Goal: Communication & Community: Ask a question

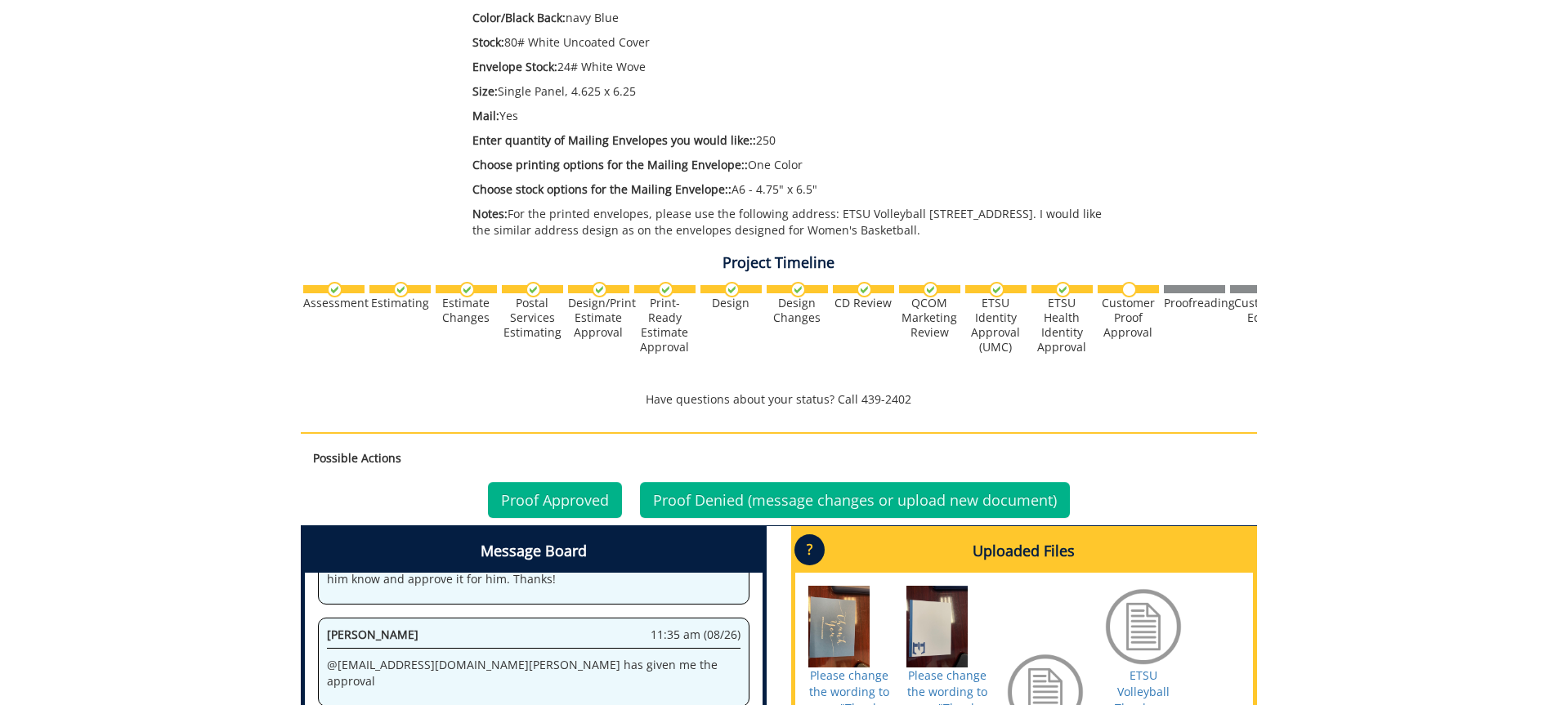
scroll to position [747, 0]
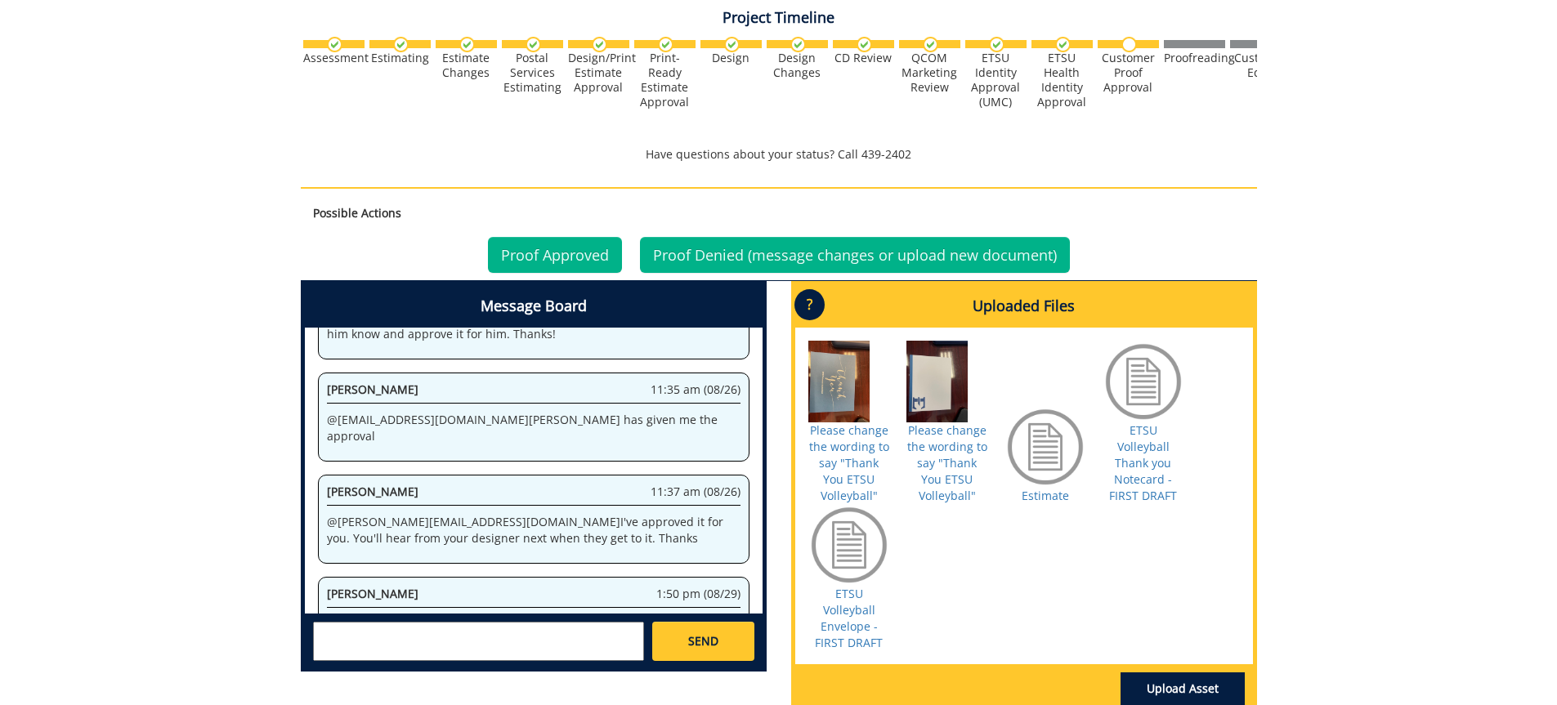
click at [392, 637] on textarea at bounding box center [478, 641] width 331 height 39
click at [439, 633] on textarea at bounding box center [478, 641] width 331 height 39
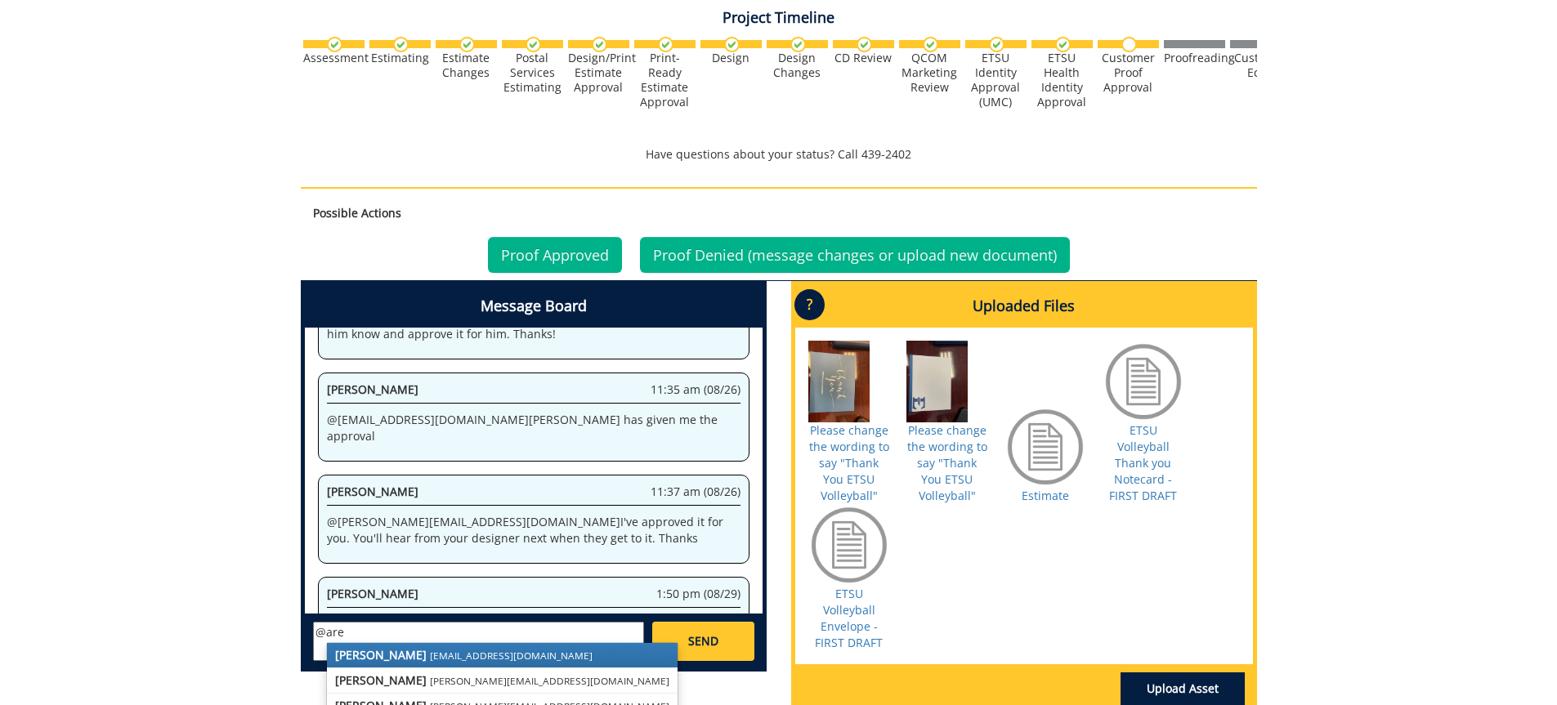
scroll to position [910, 0]
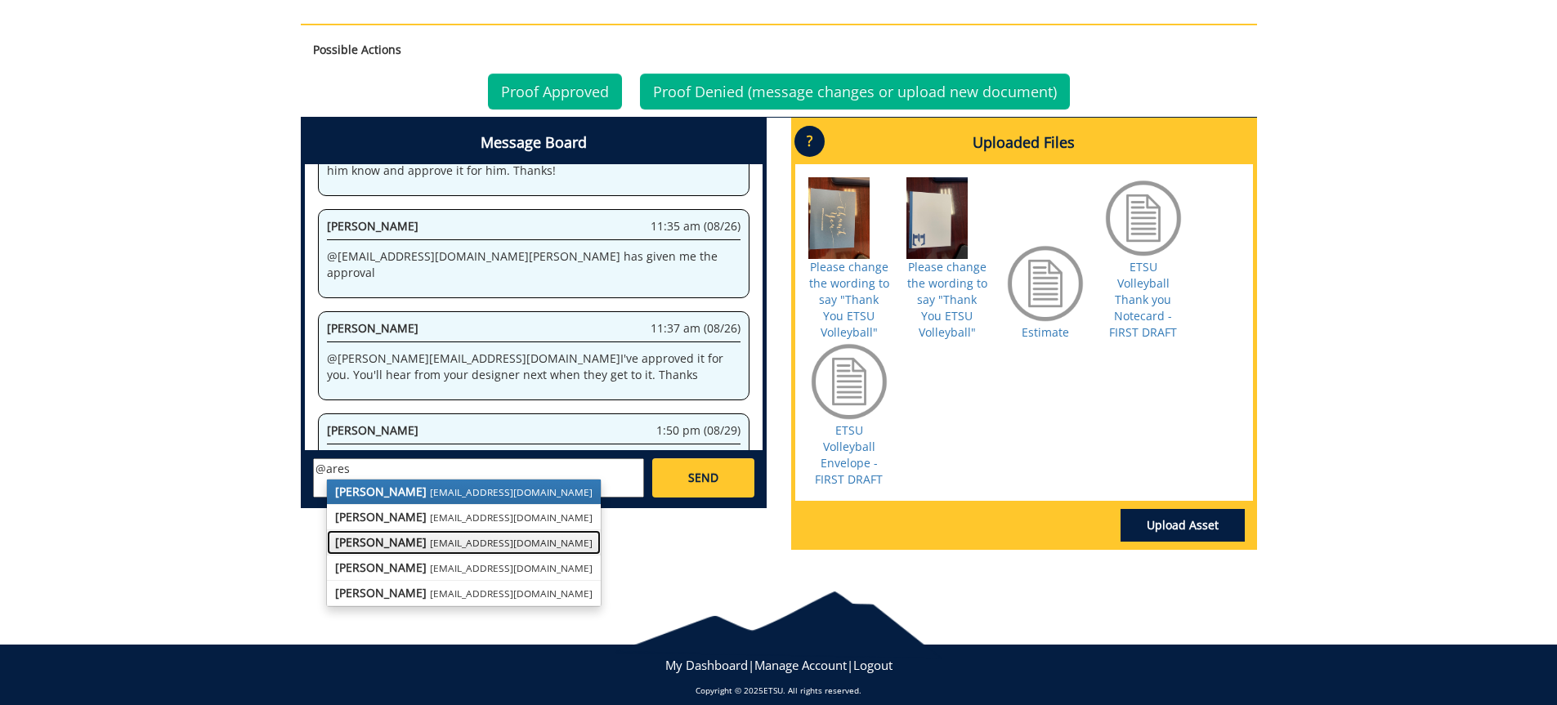
click at [436, 548] on small "[EMAIL_ADDRESS][DOMAIN_NAME]" at bounding box center [511, 542] width 163 height 13
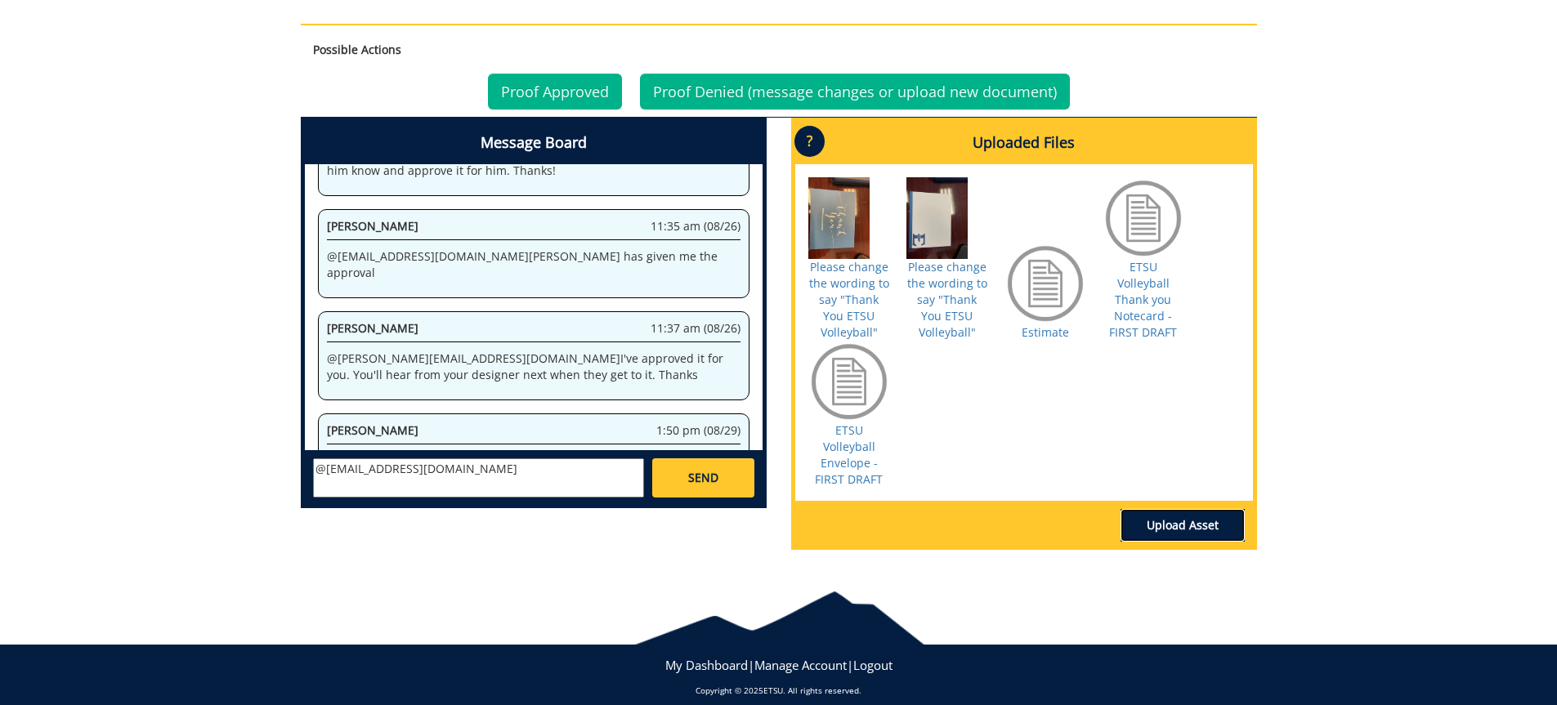
click at [1212, 509] on link "Upload Asset" at bounding box center [1182, 525] width 124 height 33
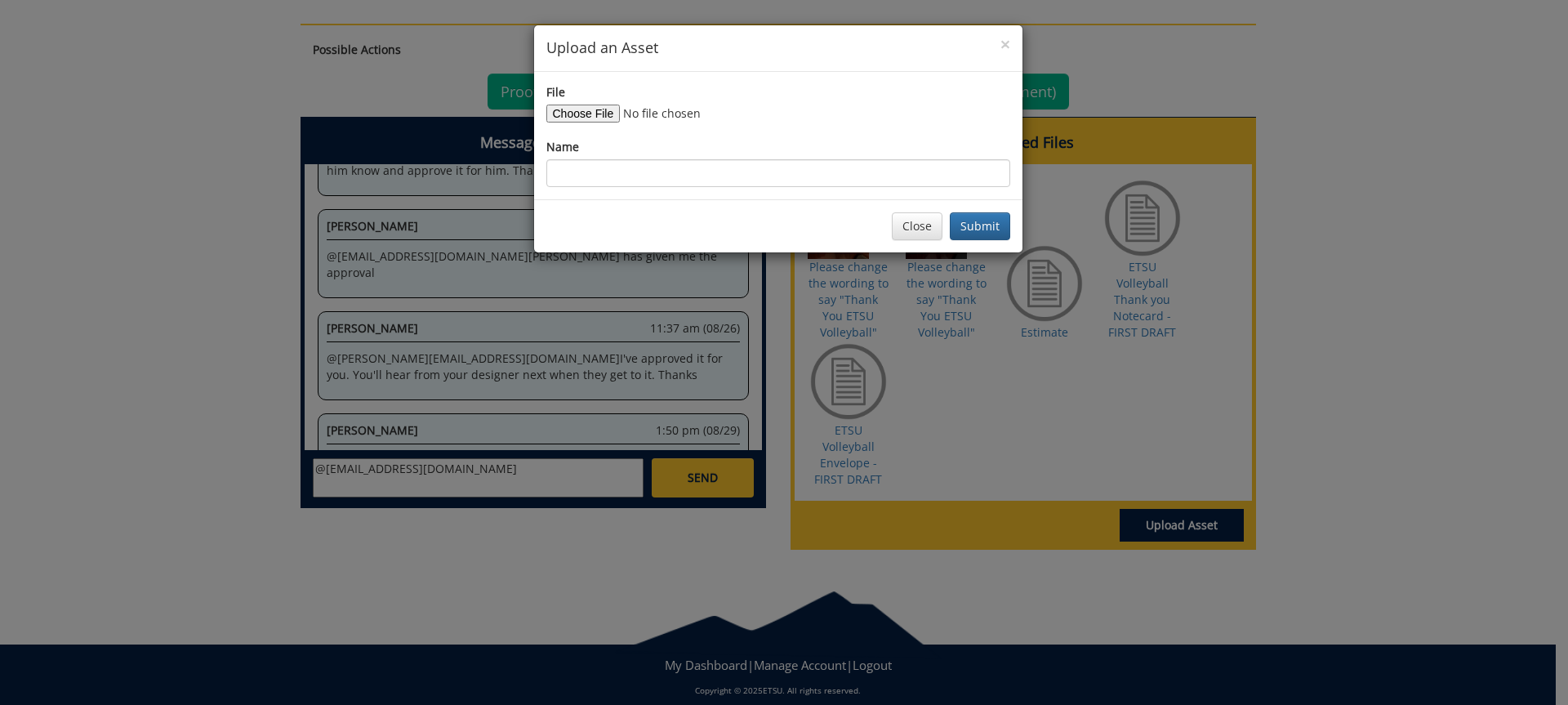
click at [998, 41] on h4 "Upload an Asset" at bounding box center [779, 48] width 464 height 21
click at [1006, 41] on span "×" at bounding box center [1005, 44] width 10 height 23
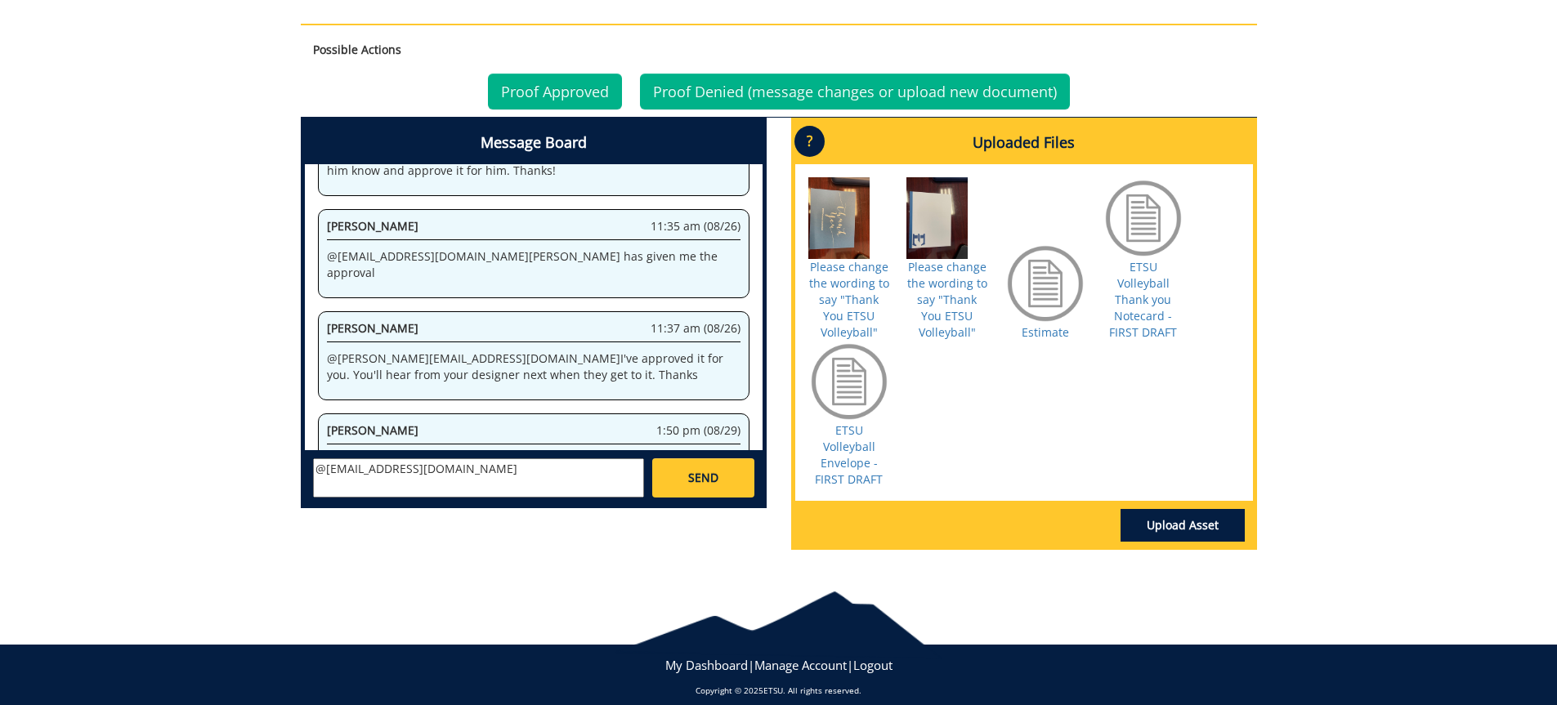
click at [433, 472] on textarea "@[EMAIL_ADDRESS][DOMAIN_NAME]" at bounding box center [478, 477] width 331 height 39
type textarea "@[EMAIL_ADDRESS][DOMAIN_NAME] I am making sure that I am not missing anything. …"
click at [699, 473] on span "SEND" at bounding box center [703, 478] width 30 height 16
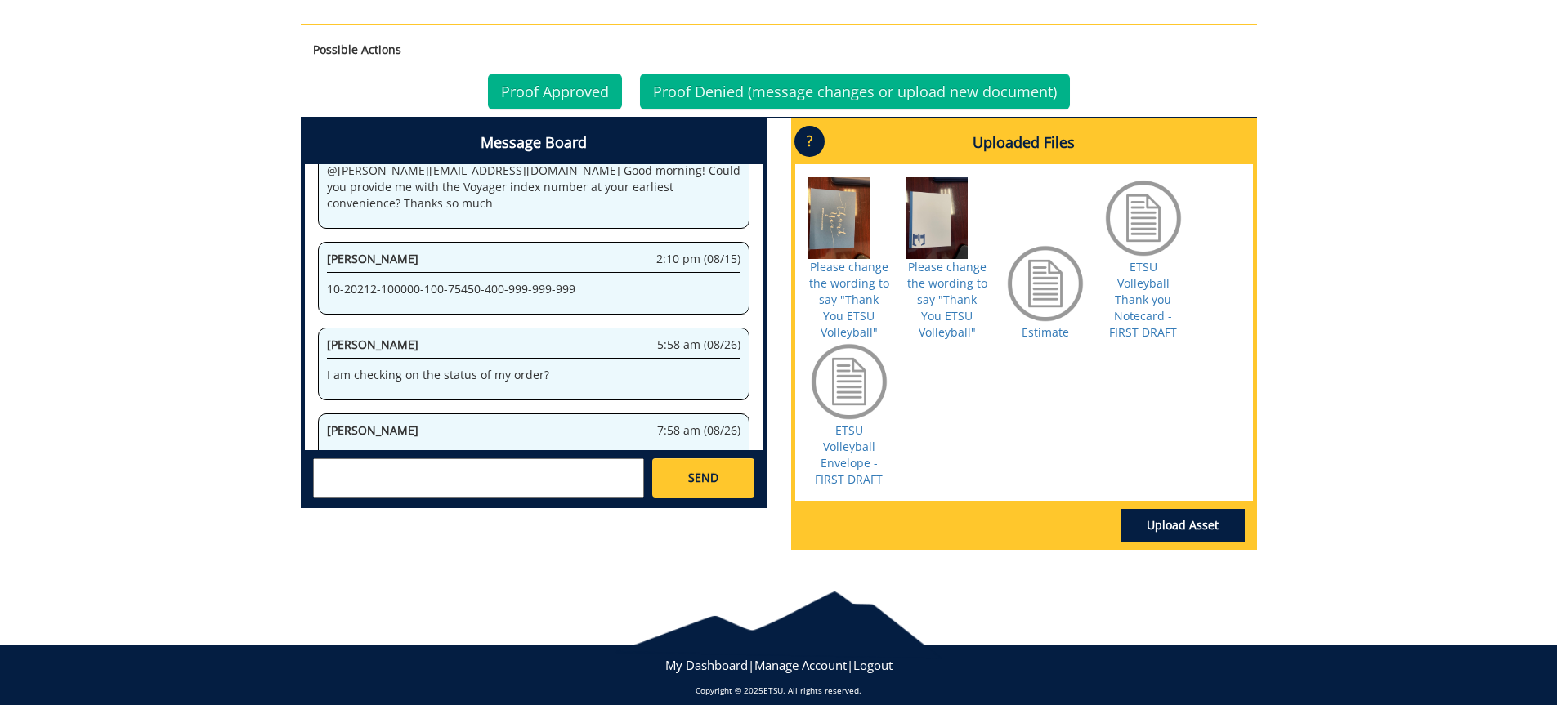
scroll to position [23414, 0]
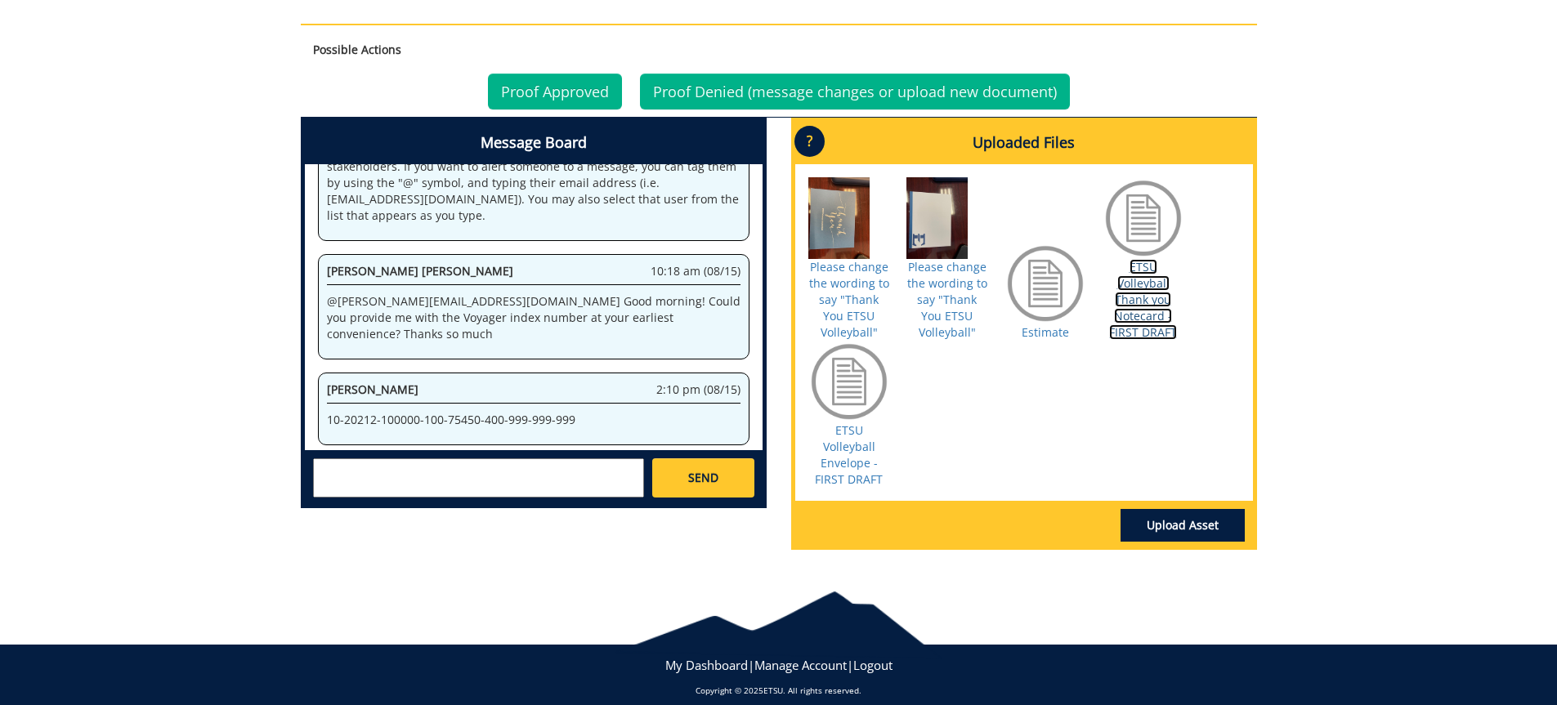
click at [1141, 284] on link "ETSU Volleyball Thank you Notecard - FIRST DRAFT" at bounding box center [1143, 299] width 68 height 81
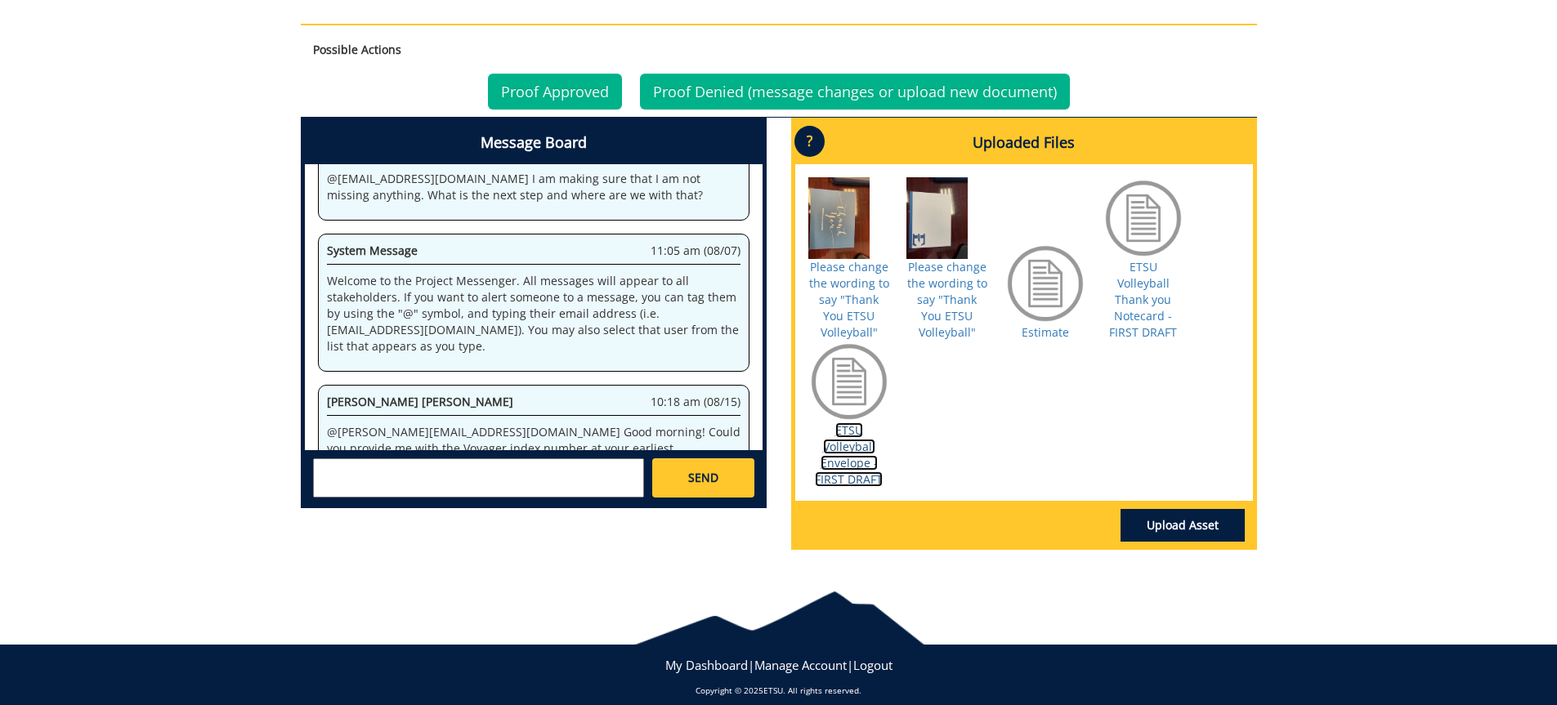
click at [852, 457] on link "ETSU Volleyball Envelope - FIRST DRAFT" at bounding box center [849, 454] width 68 height 65
click at [1052, 333] on link "Estimate" at bounding box center [1045, 332] width 47 height 16
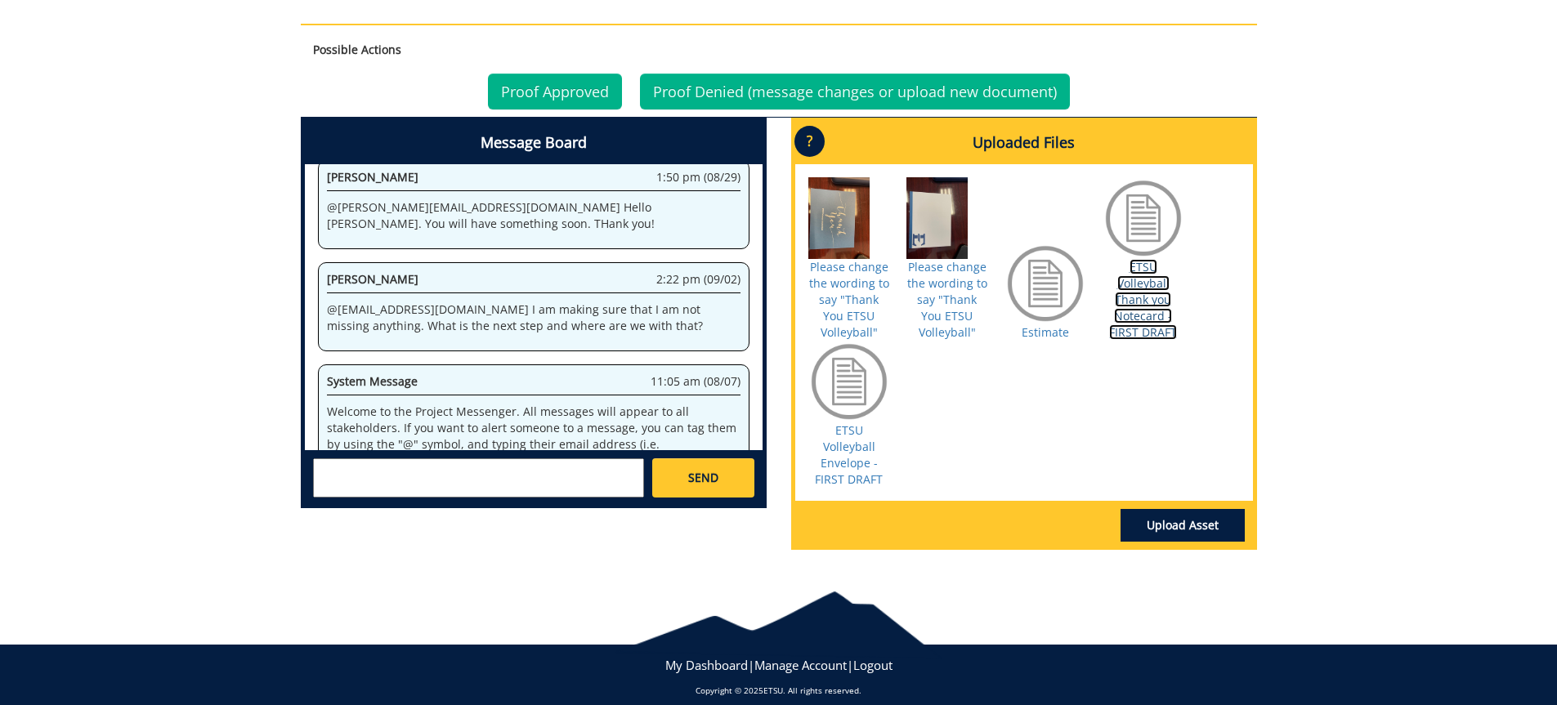
click at [1152, 309] on link "ETSU Volleyball Thank you Notecard - FIRST DRAFT" at bounding box center [1143, 299] width 68 height 81
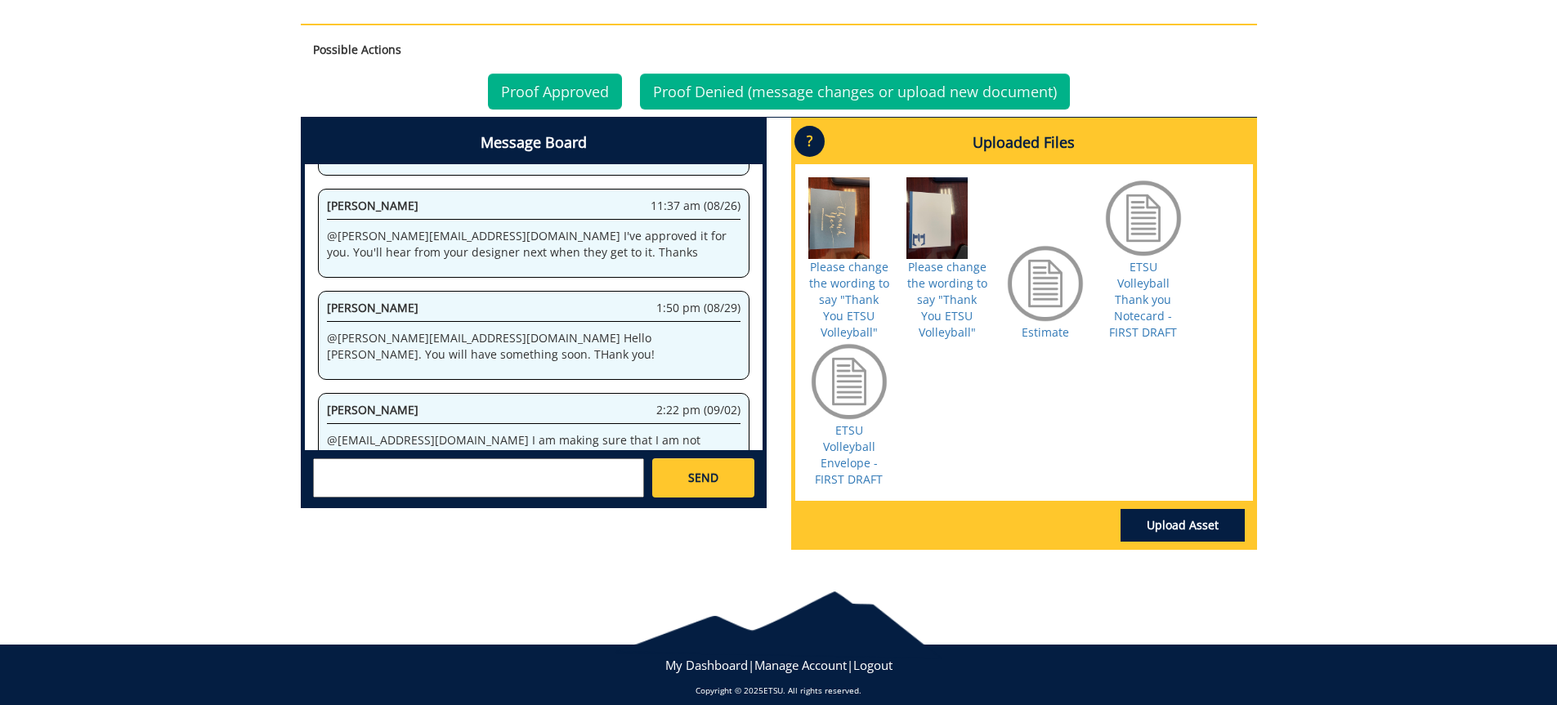
click at [369, 473] on textarea at bounding box center [478, 477] width 331 height 39
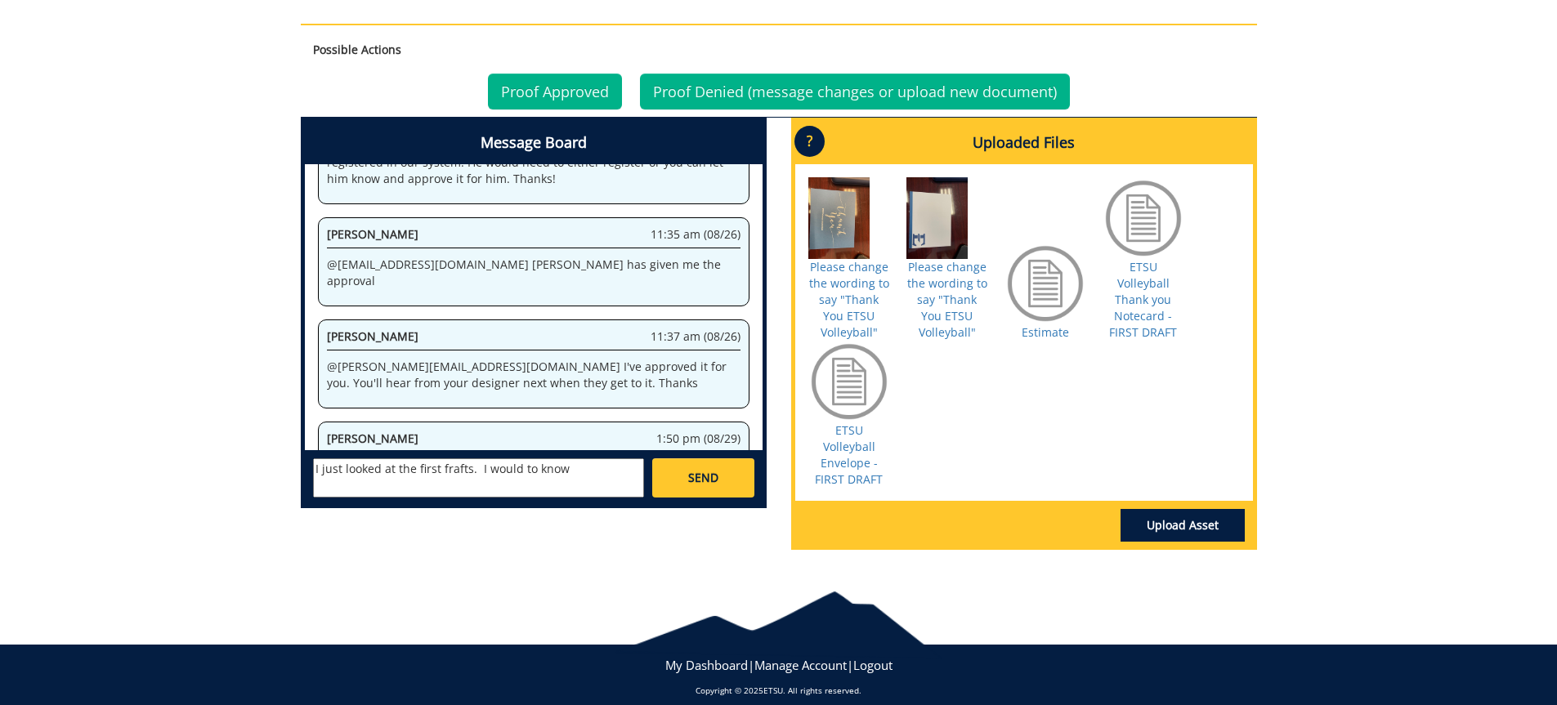
click at [447, 468] on textarea "I just looked at the first frafts. I would to know" at bounding box center [478, 477] width 331 height 39
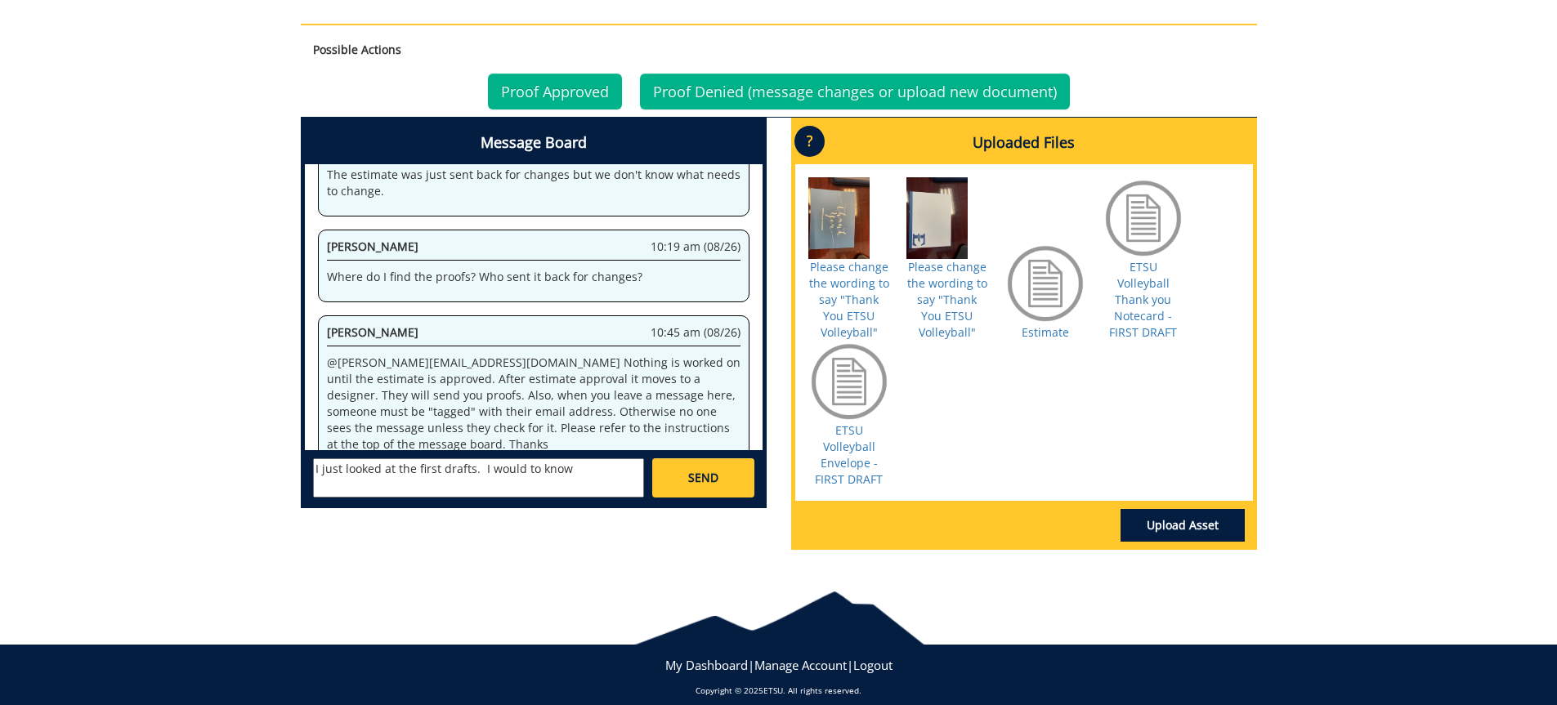
scroll to position [79147, 0]
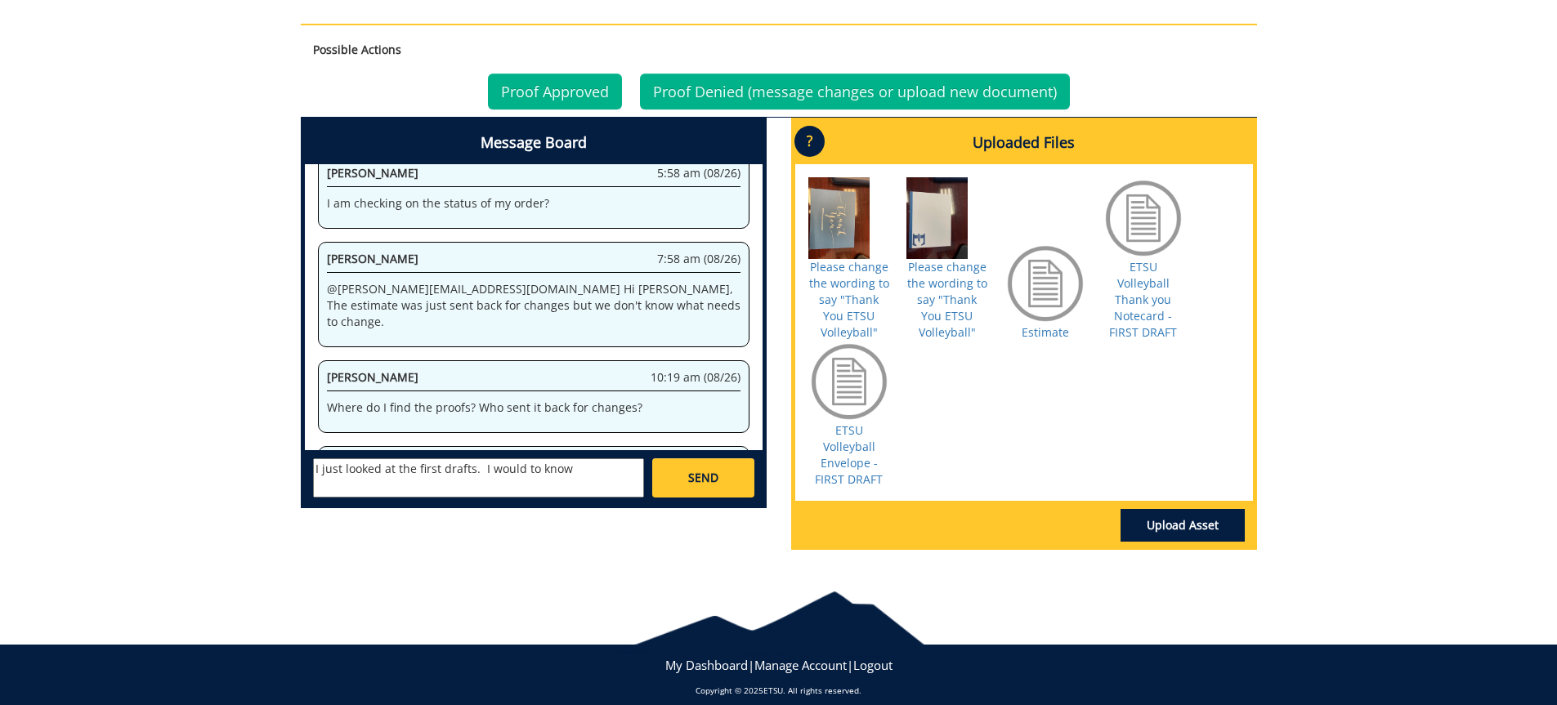
click at [580, 476] on textarea "I just looked at the first drafts. I would to know" at bounding box center [478, 477] width 331 height 39
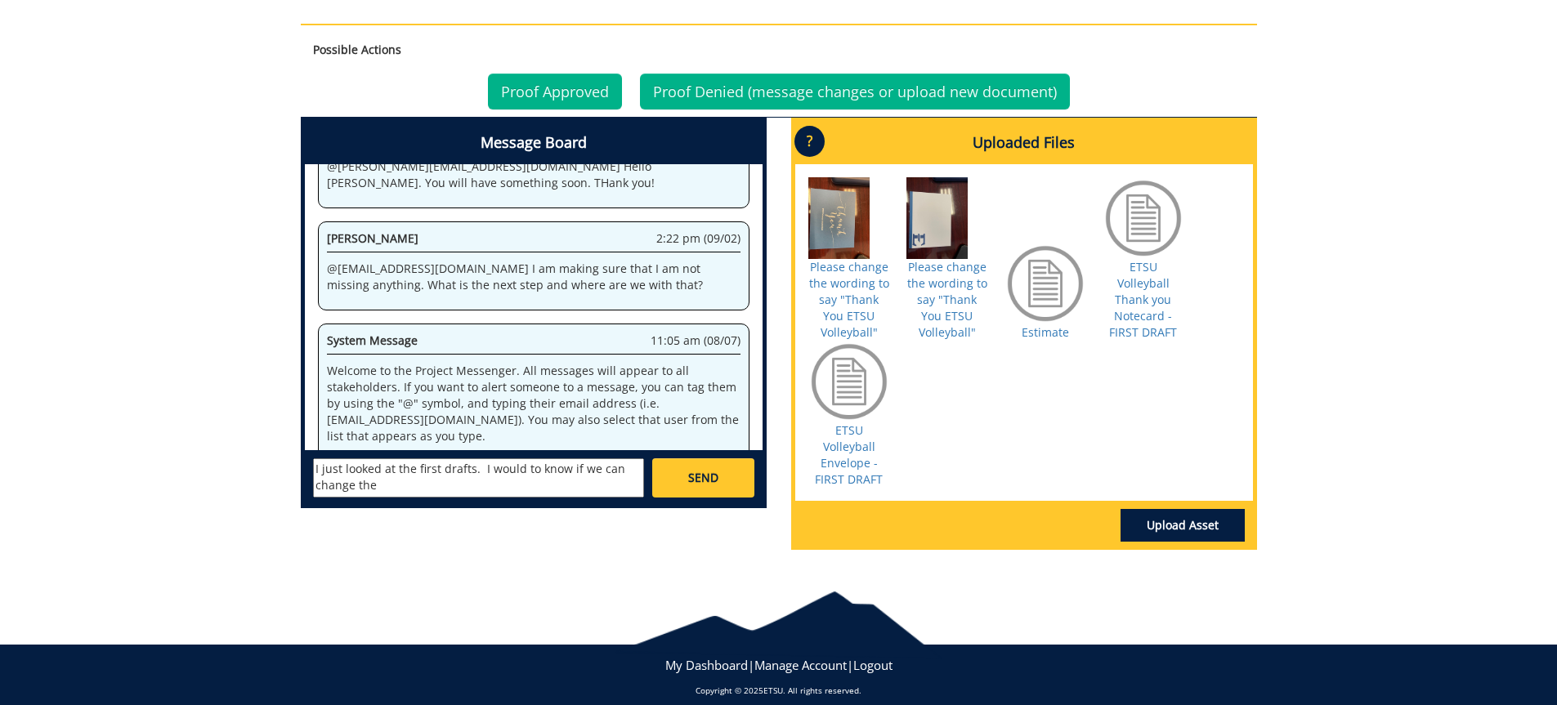
scroll to position [93081, 0]
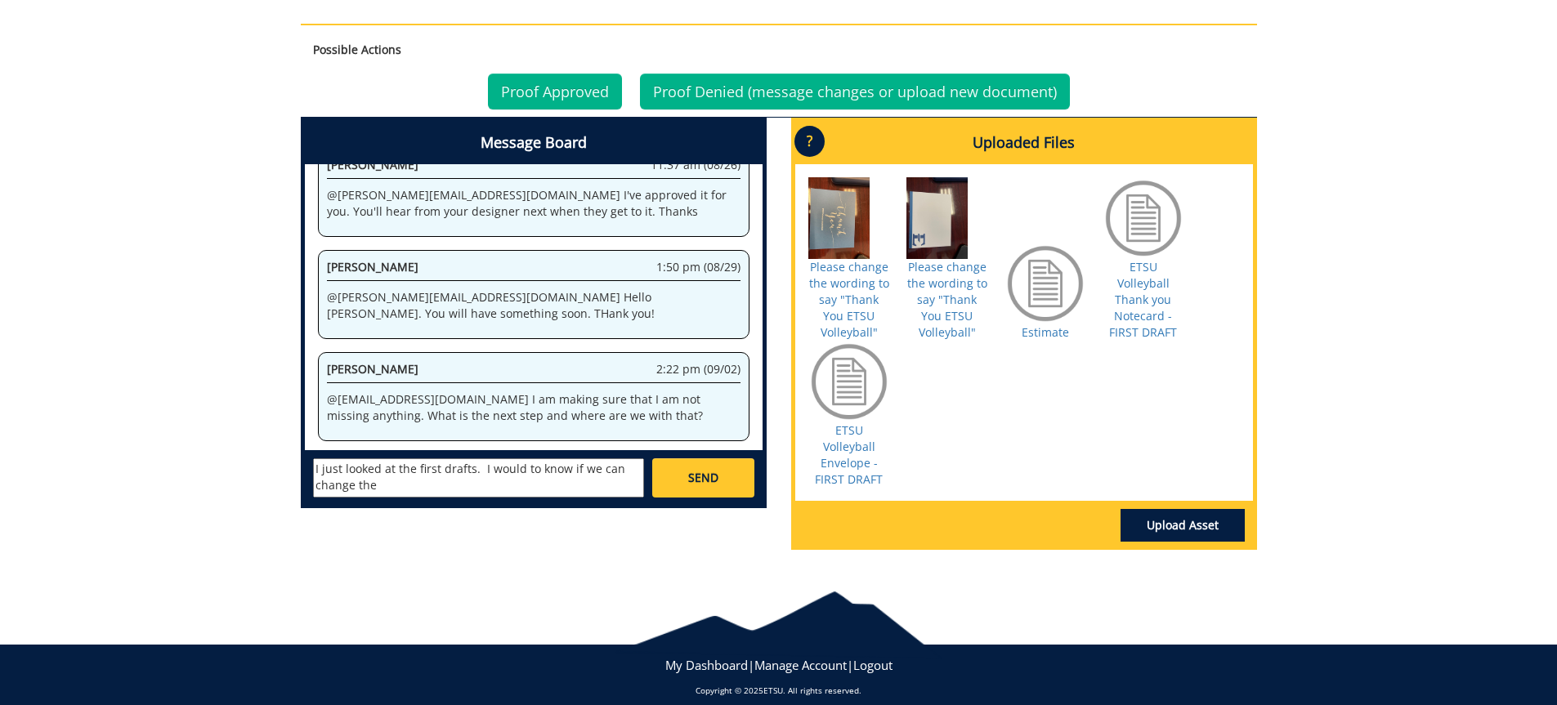
click at [522, 467] on textarea "I just looked at the first drafts. I would to know if we can change the" at bounding box center [478, 477] width 331 height 39
click at [386, 487] on textarea "I just looked at the first drafts. I would like to know if we can change the" at bounding box center [478, 477] width 331 height 39
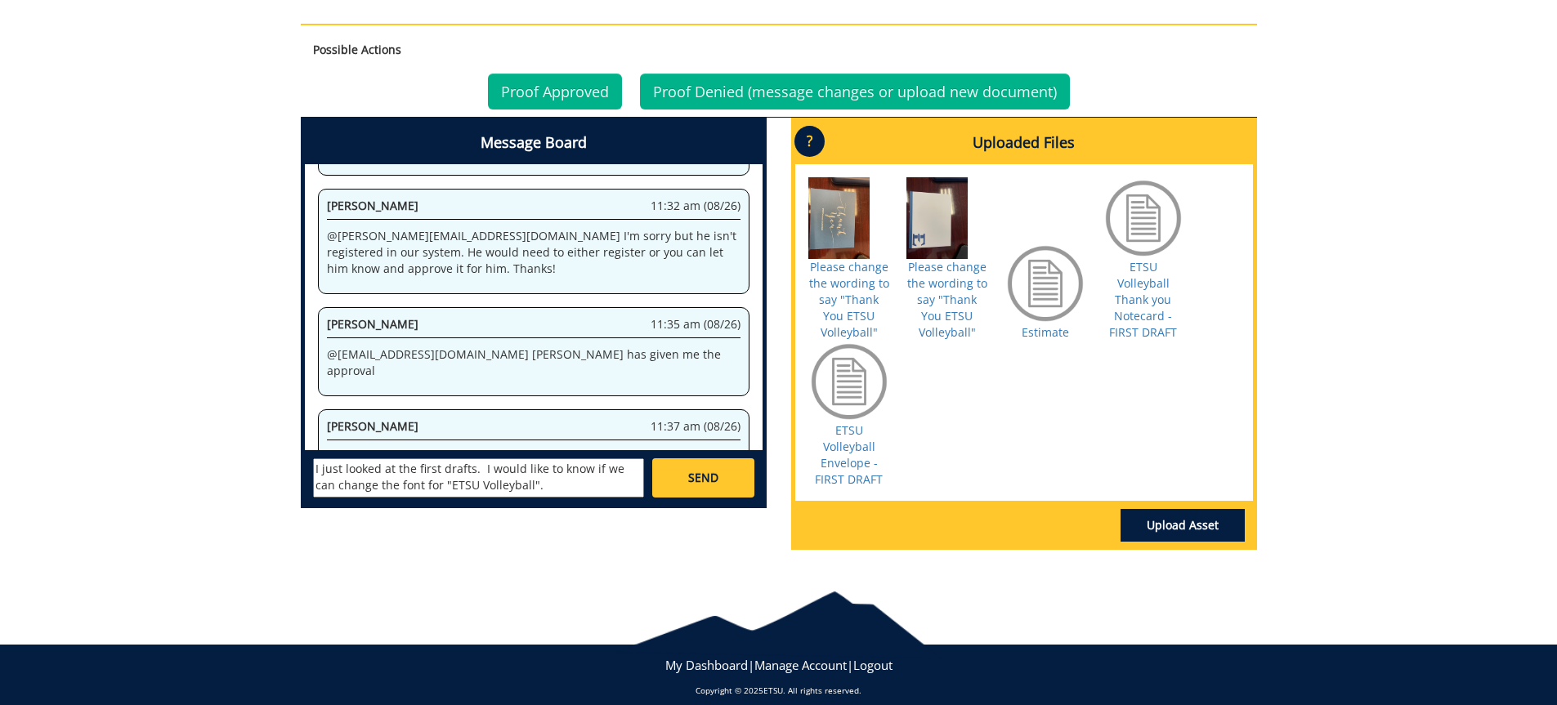
scroll to position [101441, 0]
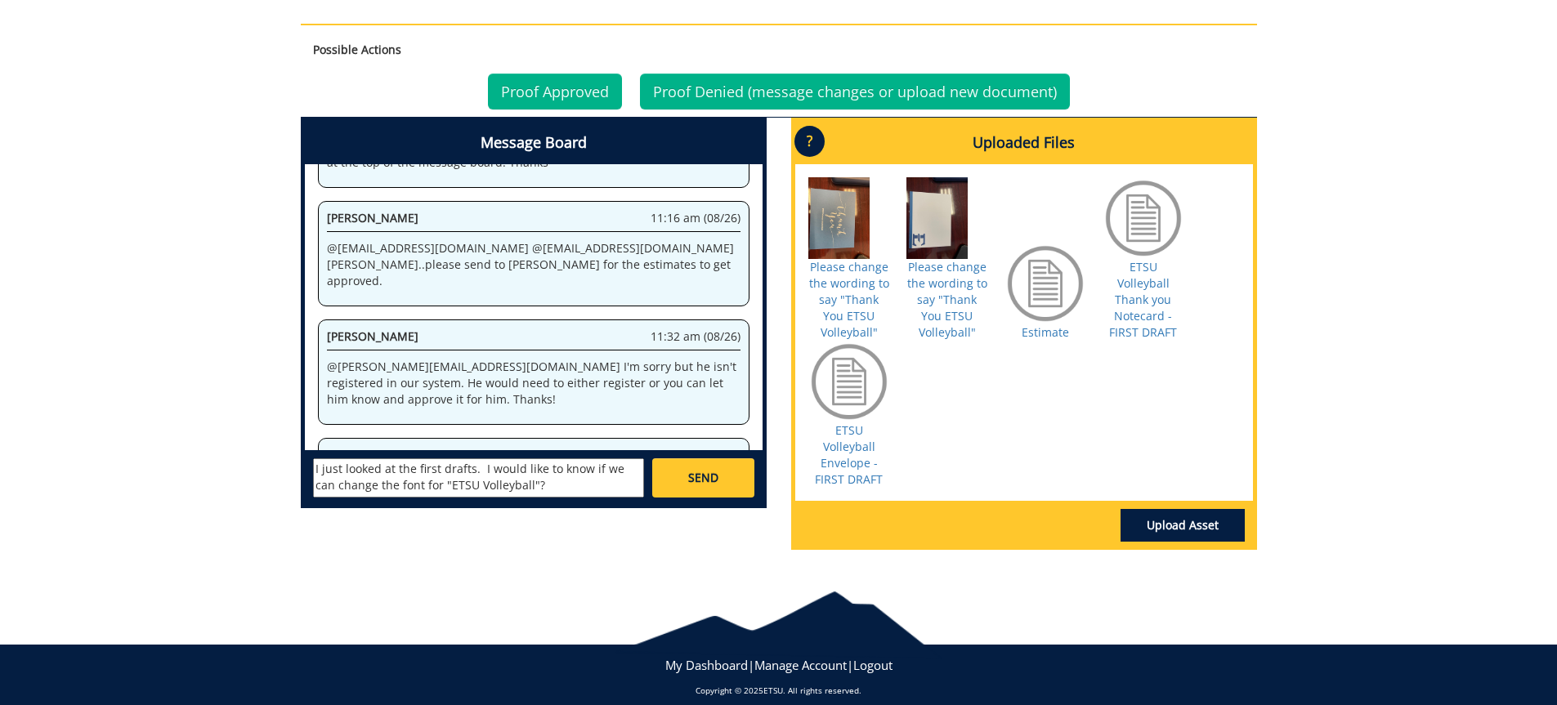
type textarea "I just looked at the first drafts. I would like to know if we can change the fo…"
click at [696, 477] on span "SEND" at bounding box center [703, 478] width 30 height 16
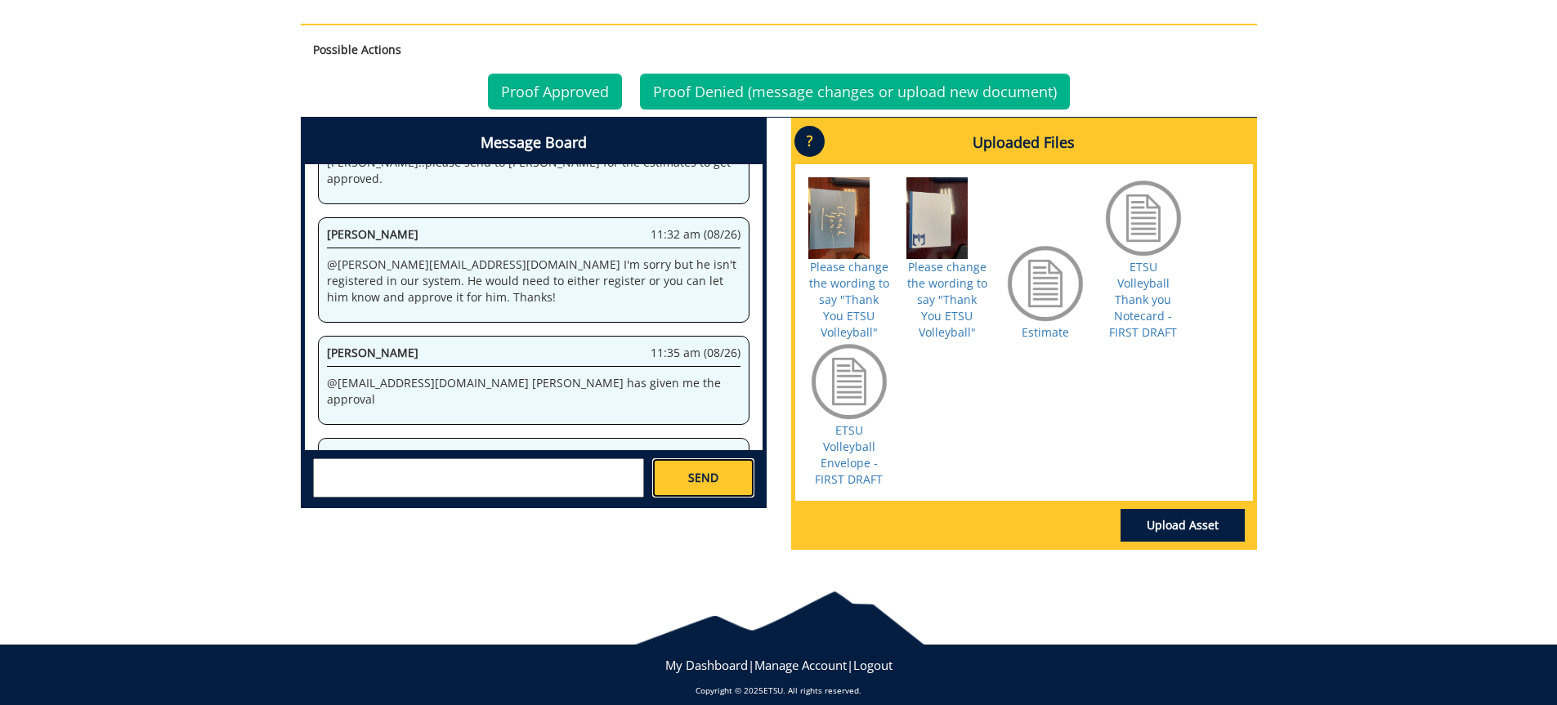
scroll to position [102936, 0]
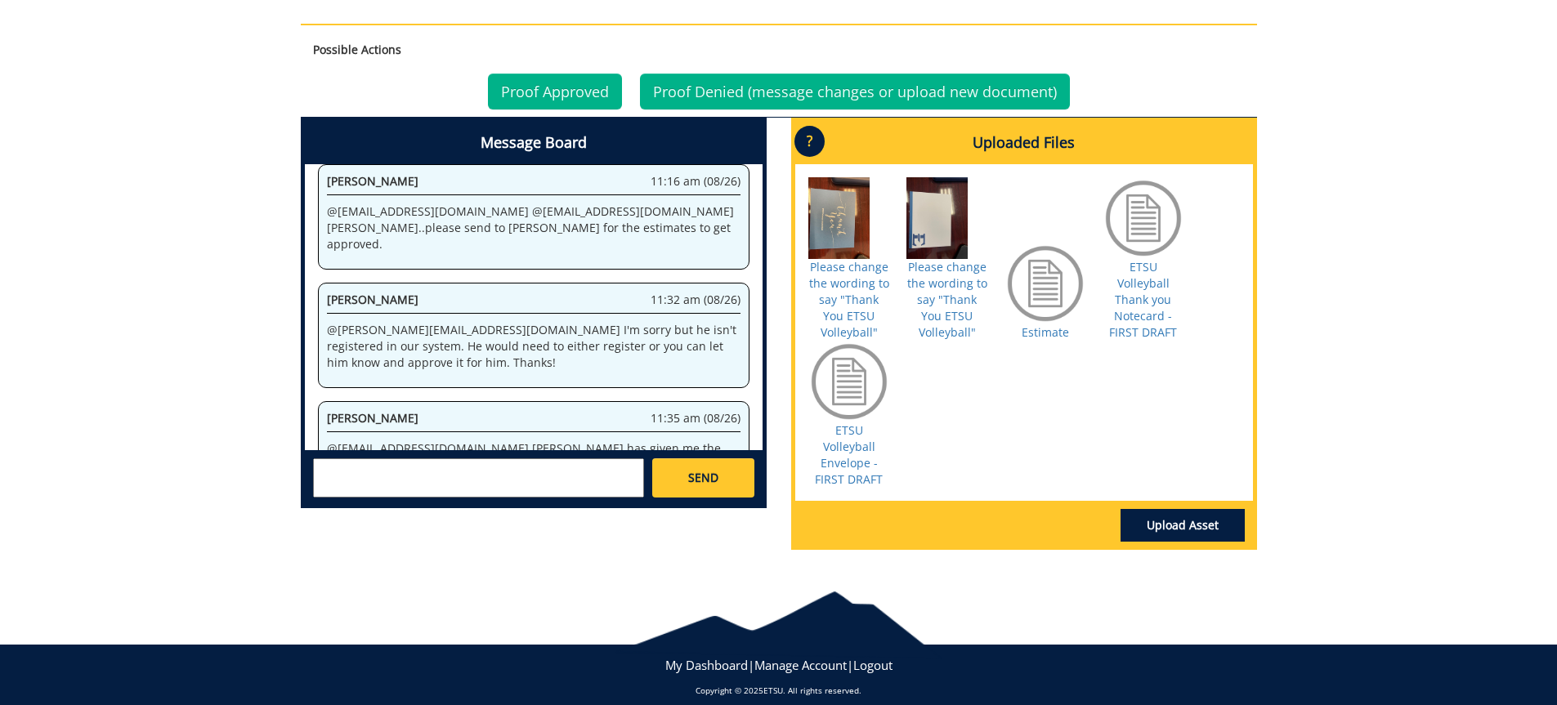
drag, startPoint x: 332, startPoint y: 396, endPoint x: 469, endPoint y: 412, distance: 138.3
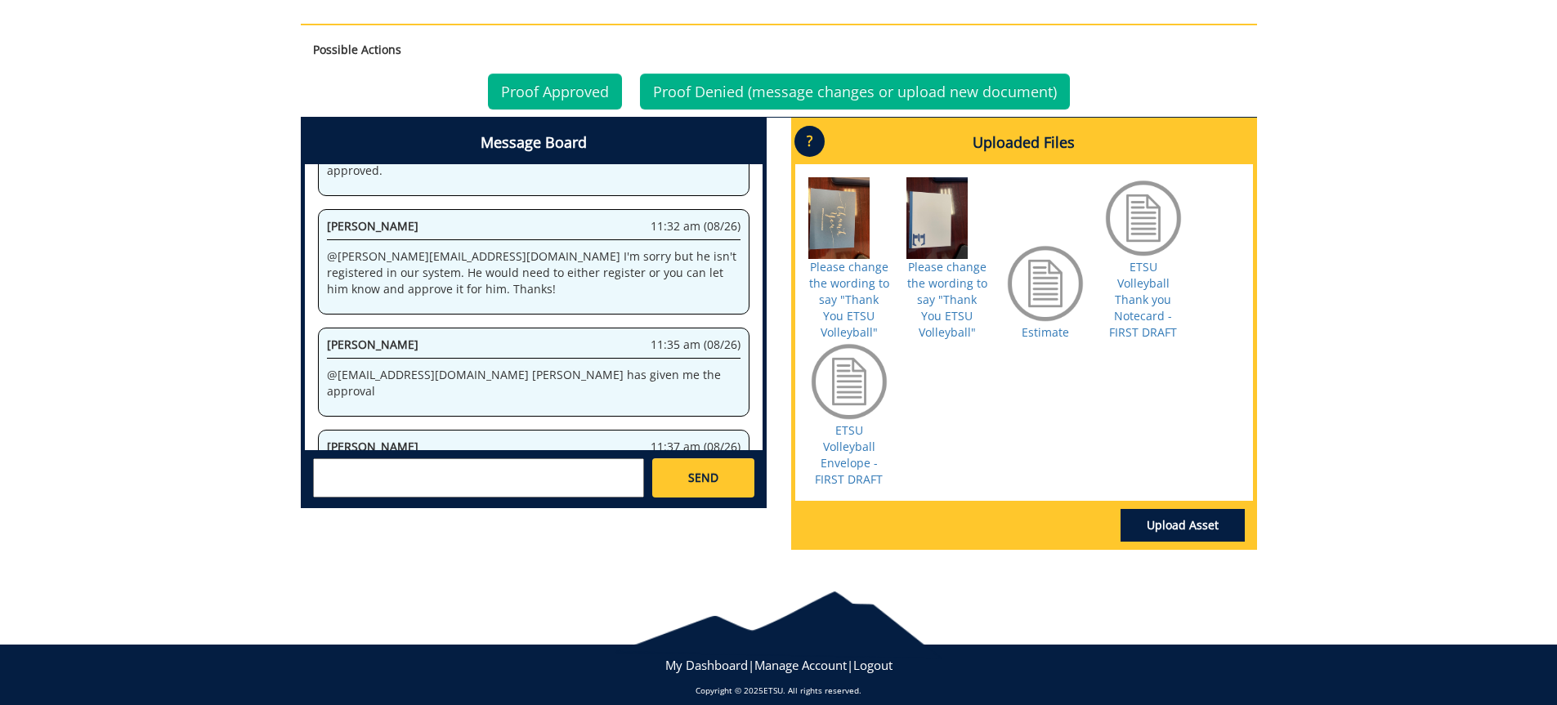
drag, startPoint x: 331, startPoint y: 396, endPoint x: 466, endPoint y: 408, distance: 135.4
copy p "just looked at the first drafts. I would like to know if we can change the font…"
click at [381, 464] on textarea at bounding box center [478, 477] width 331 height 39
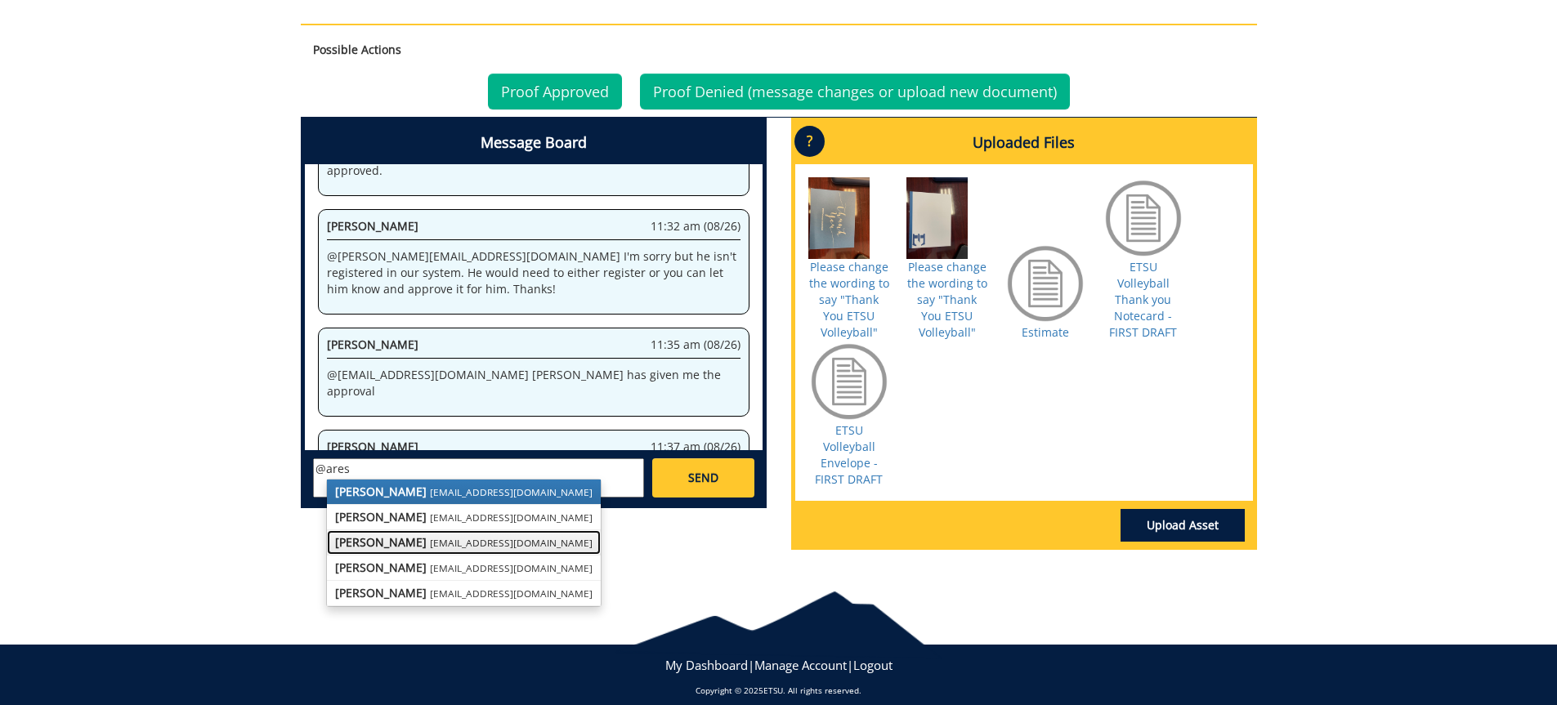
click at [387, 539] on strong "[PERSON_NAME]" at bounding box center [381, 542] width 92 height 16
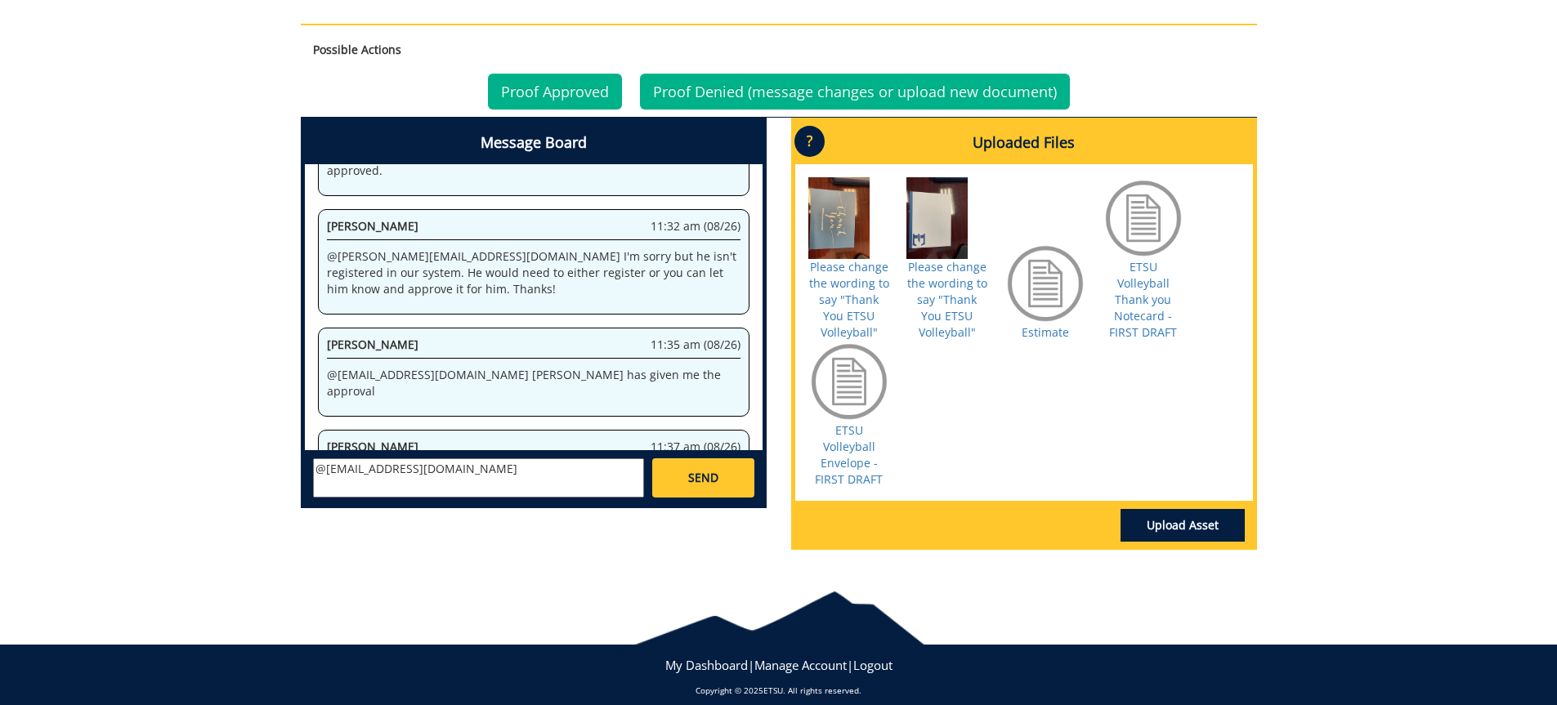
scroll to position [108918, 0]
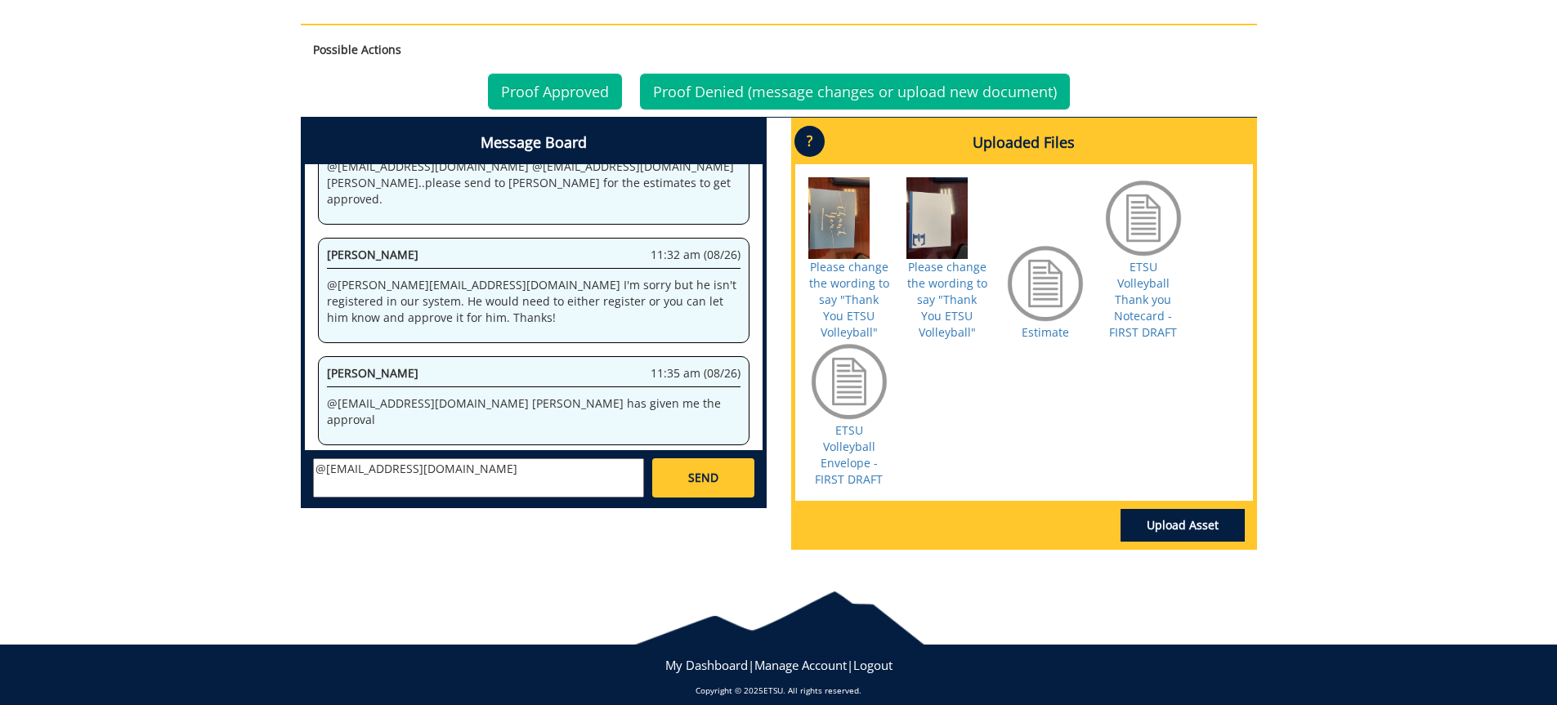
paste textarea "just looked at the first drafts. I would like to know if we can change the font…"
click at [425, 466] on textarea "@[EMAIL_ADDRESS][DOMAIN_NAME] just looked at the first drafts. I would like to …" at bounding box center [478, 477] width 331 height 39
click at [453, 465] on textarea "@[EMAIL_ADDRESS][DOMAIN_NAME] I just looked at the first drafts. I would like t…" at bounding box center [478, 477] width 331 height 39
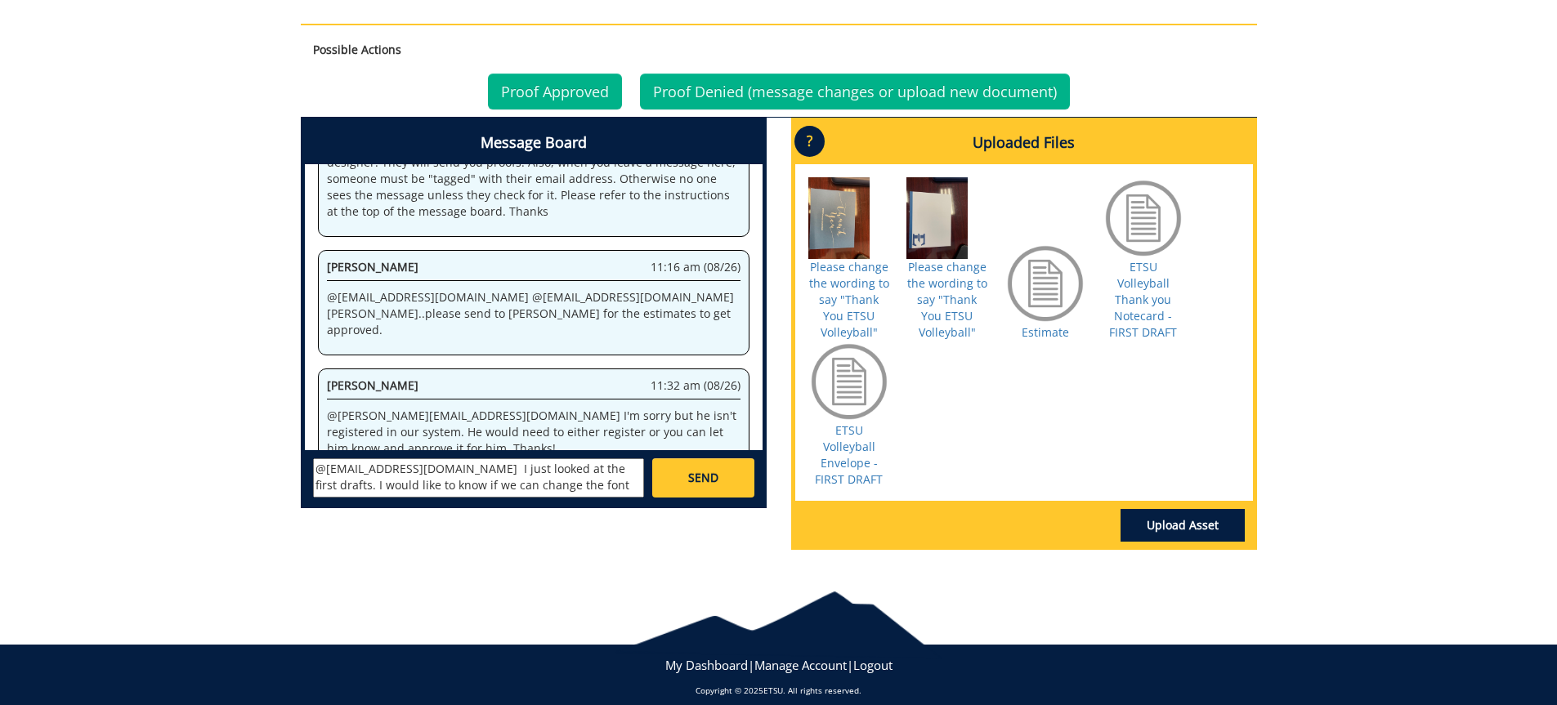
type textarea "@[EMAIL_ADDRESS][DOMAIN_NAME] I just looked at the first drafts. I would like t…"
click at [689, 484] on span "SEND" at bounding box center [703, 478] width 30 height 16
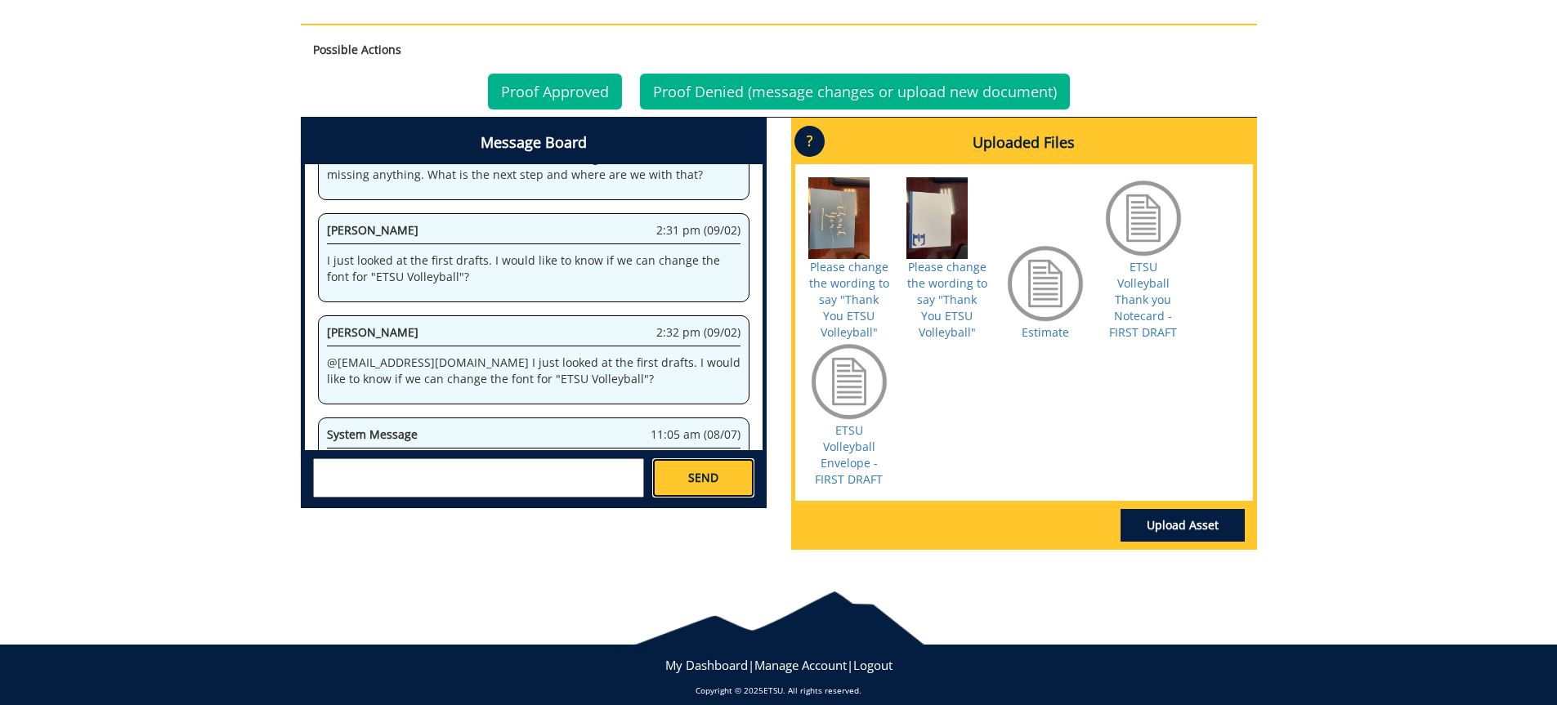
scroll to position [311614, 0]
